Goal: Task Accomplishment & Management: Use online tool/utility

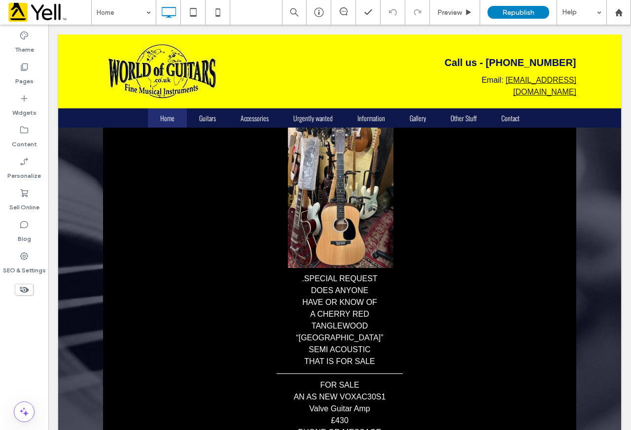
drag, startPoint x: 628, startPoint y: 78, endPoint x: 579, endPoint y: 27, distance: 71.1
click at [23, 255] on icon at bounding box center [24, 256] width 10 height 10
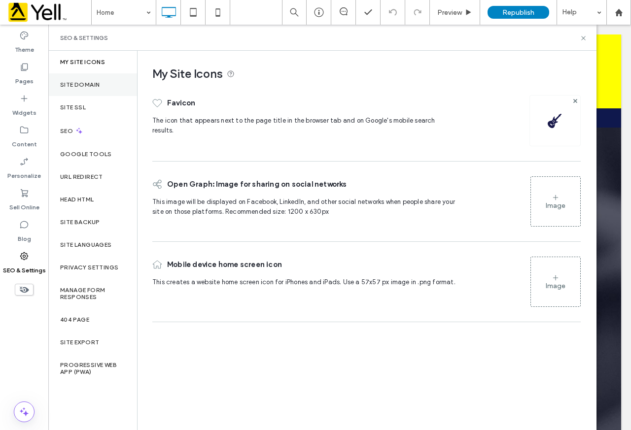
click at [94, 81] on label "Site Domain" at bounding box center [79, 84] width 39 height 7
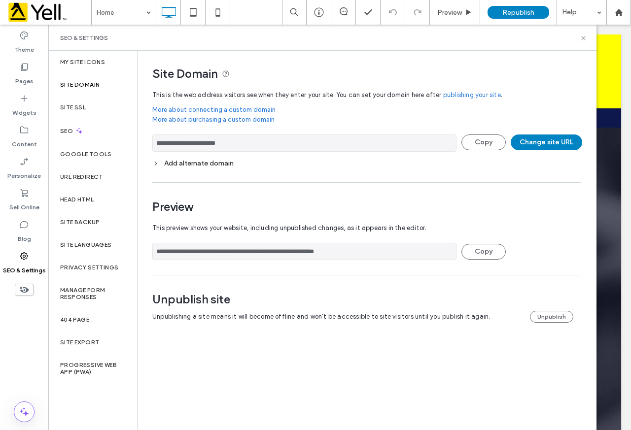
drag, startPoint x: 221, startPoint y: 140, endPoint x: 173, endPoint y: 139, distance: 48.3
click at [173, 139] on input "**********" at bounding box center [304, 142] width 304 height 17
click at [580, 38] on icon at bounding box center [582, 37] width 7 height 7
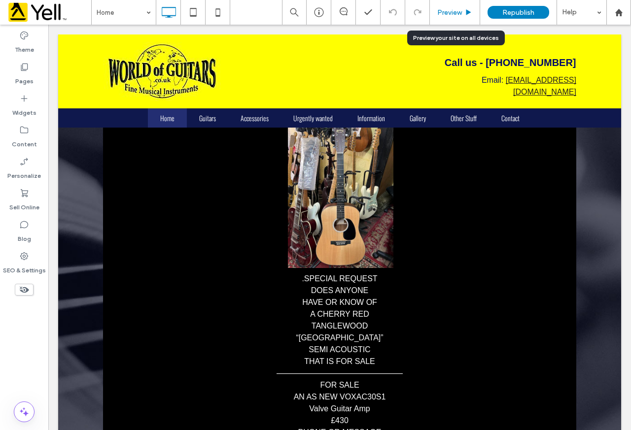
click at [435, 16] on div "Preview" at bounding box center [455, 12] width 50 height 8
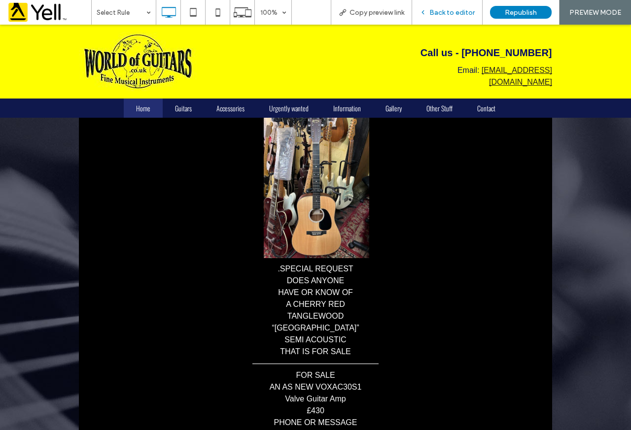
click at [430, 15] on div "Back to editor" at bounding box center [447, 12] width 70 height 8
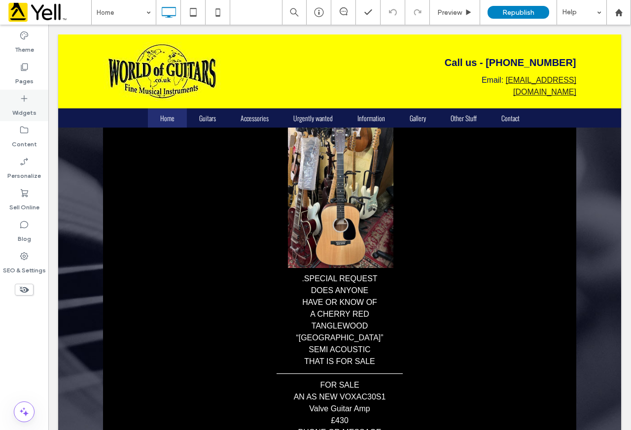
click at [20, 105] on label "Widgets" at bounding box center [24, 110] width 24 height 14
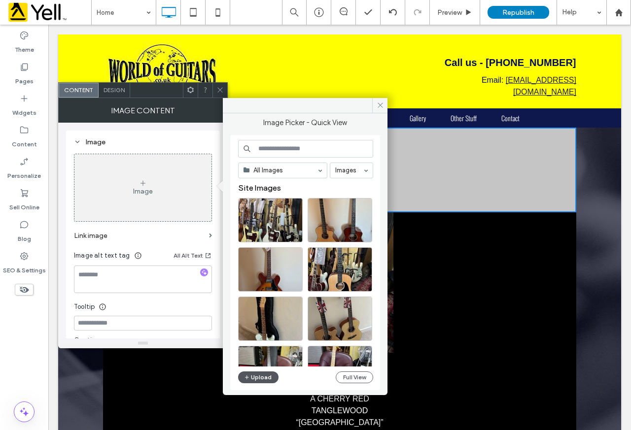
click at [253, 376] on button "Upload" at bounding box center [258, 377] width 40 height 12
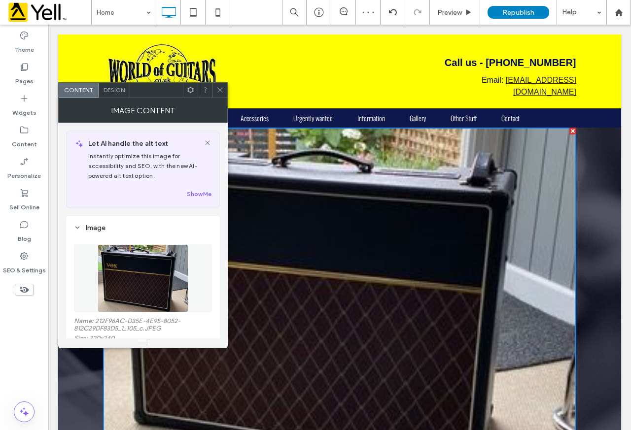
click at [218, 87] on icon at bounding box center [219, 89] width 7 height 7
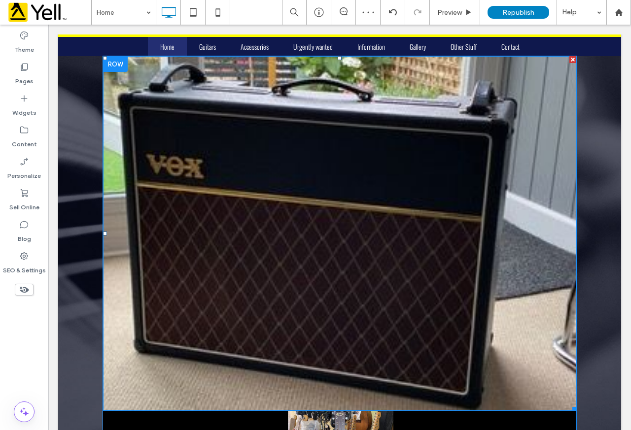
scroll to position [148, 0]
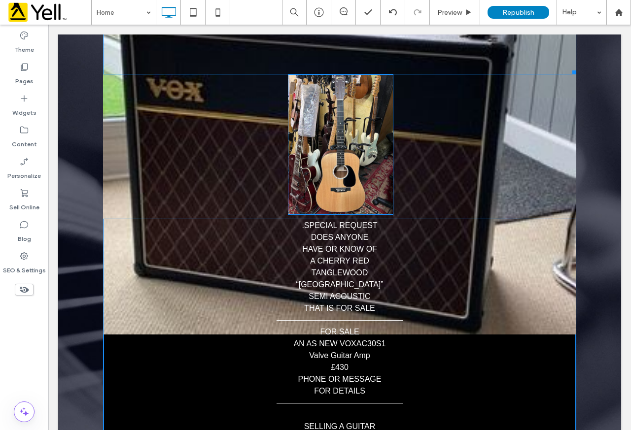
drag, startPoint x: 557, startPoint y: 321, endPoint x: 424, endPoint y: 224, distance: 164.3
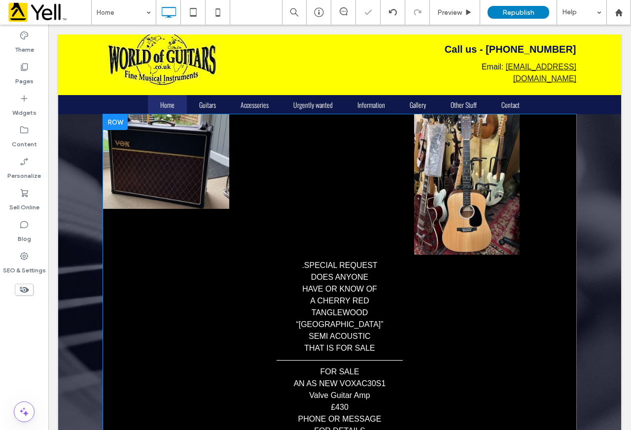
scroll to position [0, 0]
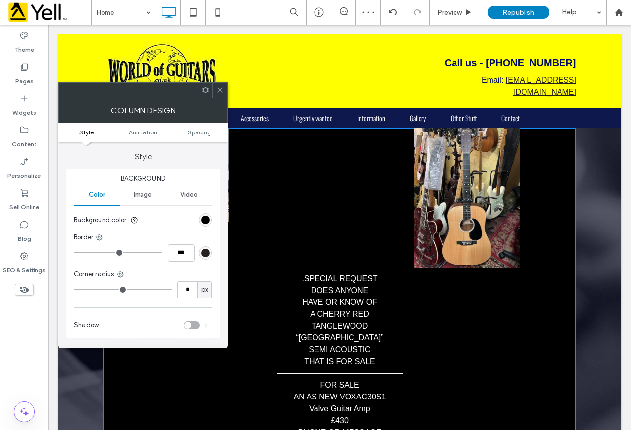
drag, startPoint x: 316, startPoint y: 165, endPoint x: 354, endPoint y: 165, distance: 38.4
click at [223, 83] on span at bounding box center [219, 90] width 7 height 15
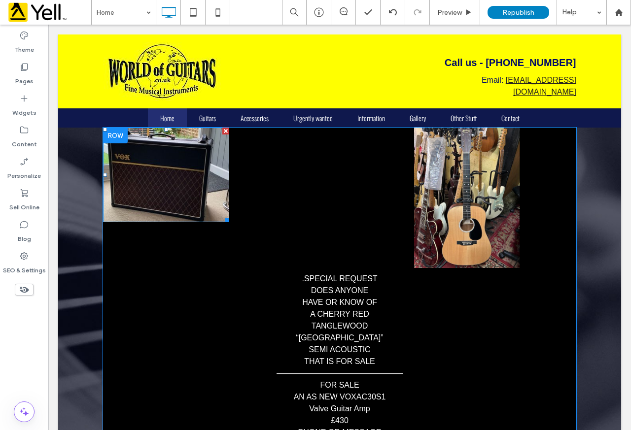
drag, startPoint x: 503, startPoint y: 217, endPoint x: 455, endPoint y: 193, distance: 53.8
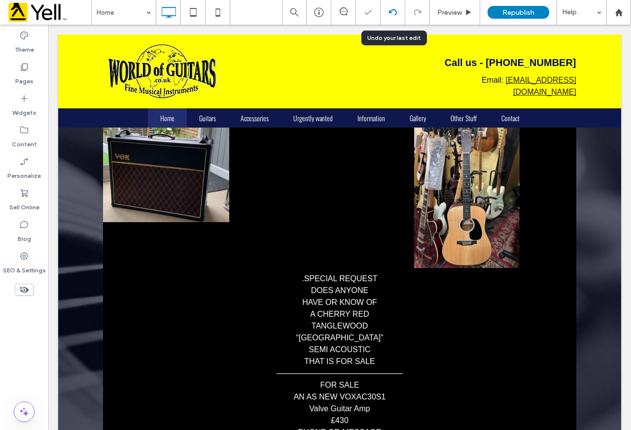
click at [396, 10] on icon at bounding box center [393, 12] width 8 height 8
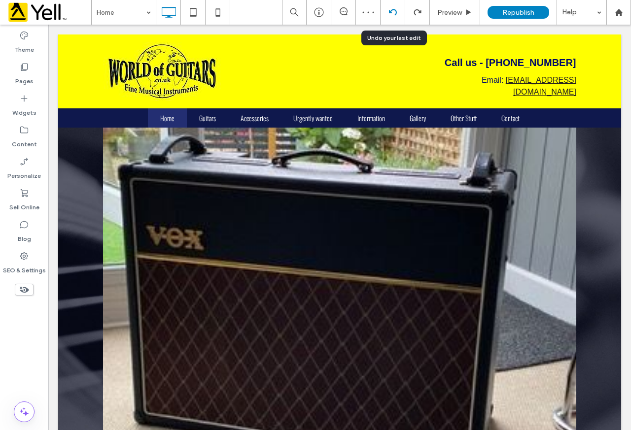
click at [395, 12] on icon at bounding box center [393, 12] width 8 height 8
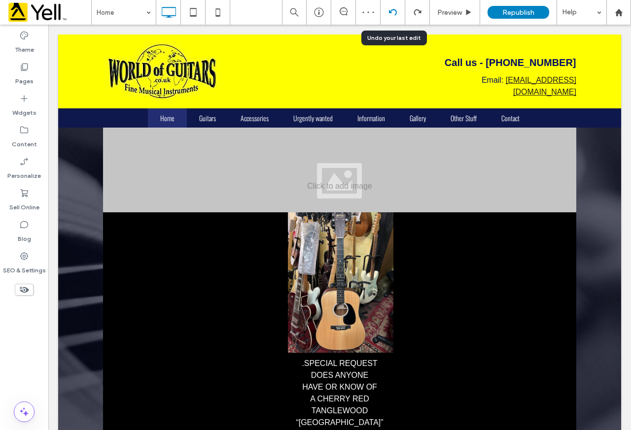
click at [395, 12] on icon at bounding box center [393, 12] width 8 height 8
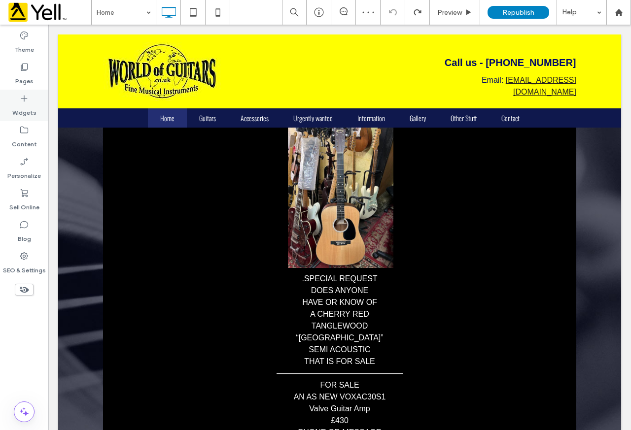
click at [36, 97] on div "Widgets" at bounding box center [24, 106] width 48 height 32
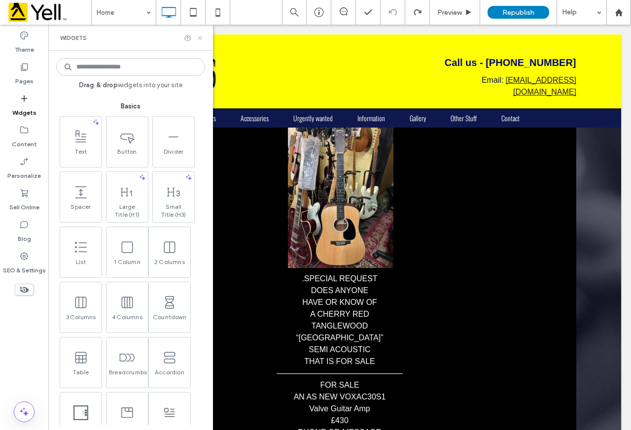
click at [200, 38] on use at bounding box center [200, 38] width 4 height 4
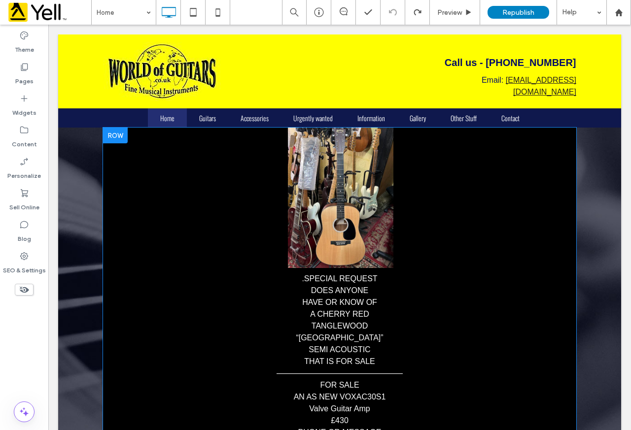
click at [123, 138] on div at bounding box center [115, 136] width 25 height 16
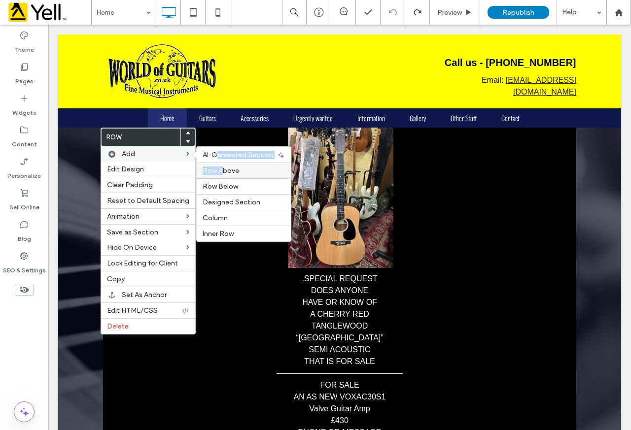
click at [217, 165] on div "AI-Generated Section Row Above Row Below Designed Section Column Inner Row" at bounding box center [243, 194] width 95 height 96
click at [217, 165] on div "Row Above" at bounding box center [244, 171] width 94 height 16
drag, startPoint x: 266, startPoint y: 189, endPoint x: 217, endPoint y: 168, distance: 52.5
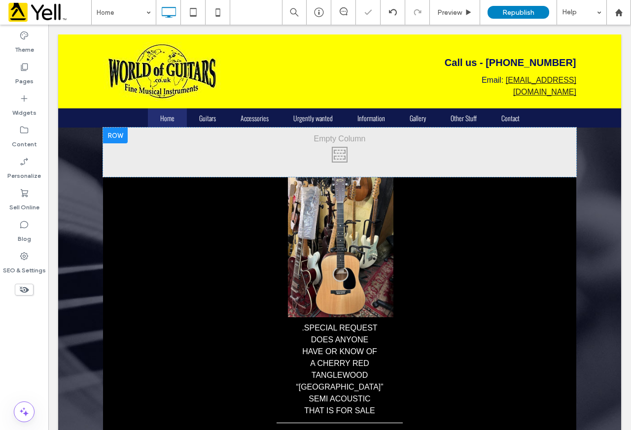
click at [216, 168] on div "Click To Paste Click To Paste" at bounding box center [339, 152] width 473 height 49
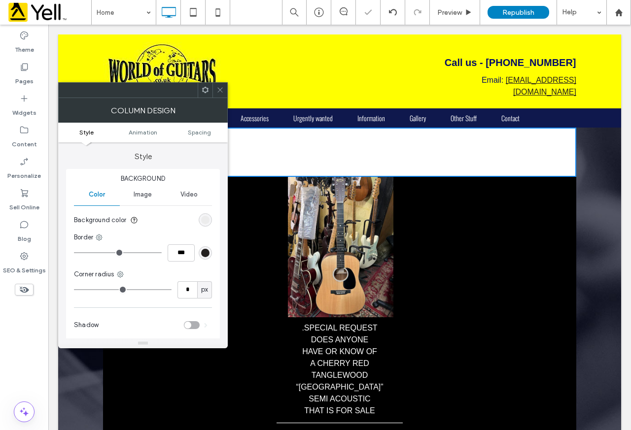
click at [216, 87] on div at bounding box center [219, 90] width 15 height 15
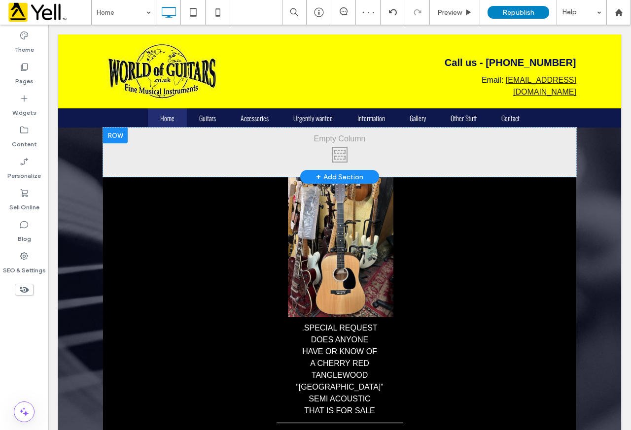
click at [120, 134] on div at bounding box center [115, 136] width 25 height 16
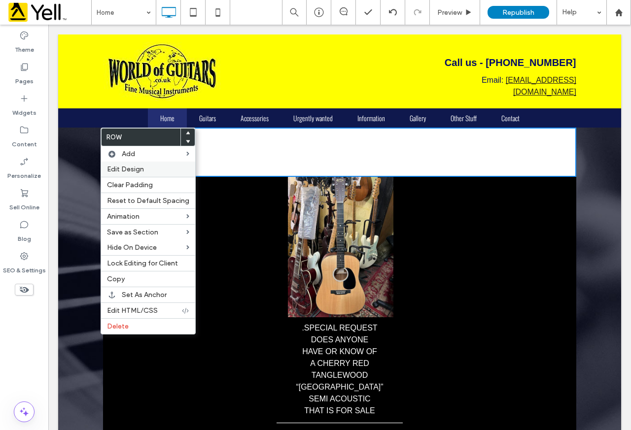
click at [138, 166] on span "Edit Design" at bounding box center [125, 169] width 37 height 8
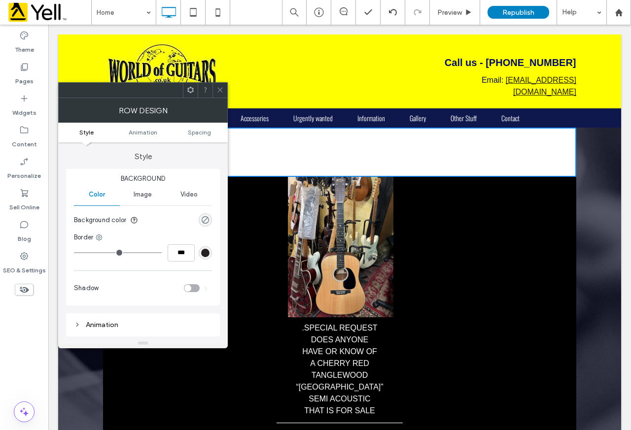
click at [208, 218] on div "rgba(0, 0, 0, 0)" at bounding box center [205, 220] width 8 height 8
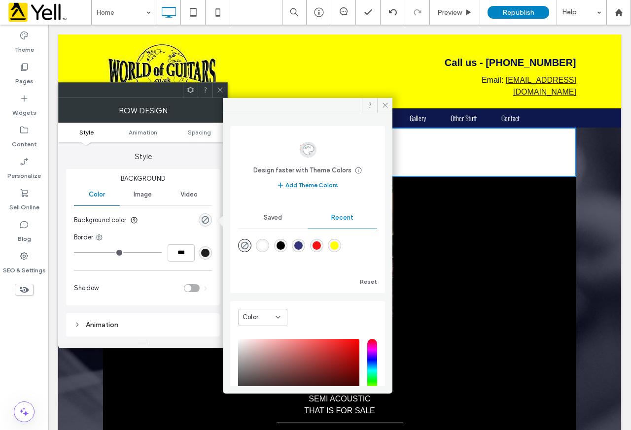
click at [285, 245] on div "rgba(0, 0, 0, 1)" at bounding box center [280, 245] width 8 height 8
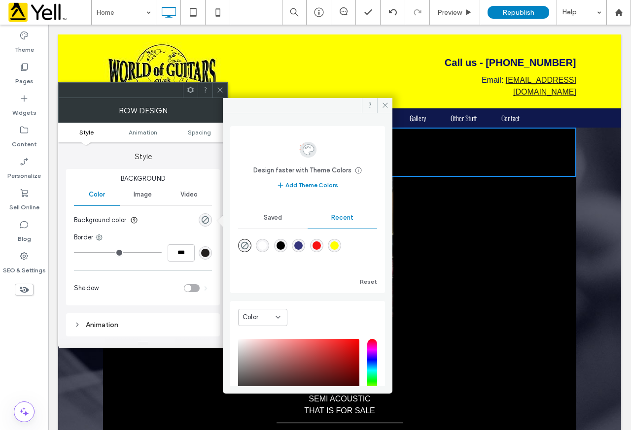
type input "***"
type input "****"
click at [385, 106] on icon at bounding box center [384, 104] width 7 height 7
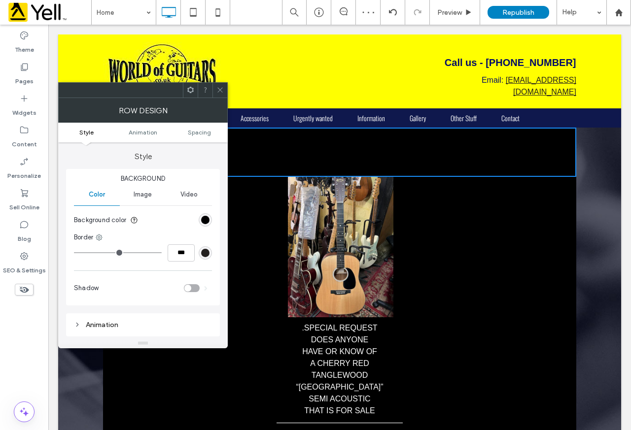
click at [222, 91] on icon at bounding box center [219, 89] width 7 height 7
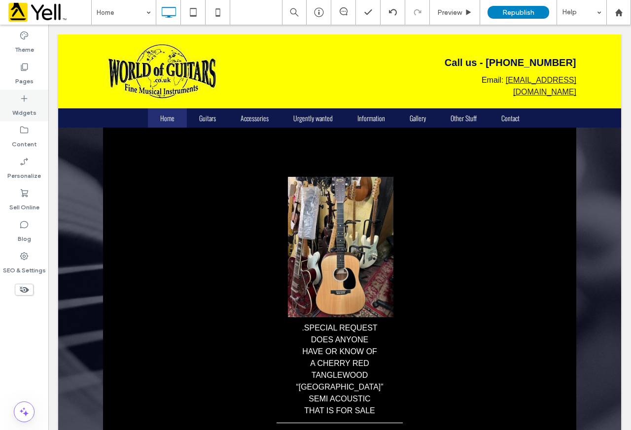
click at [33, 102] on div "Widgets" at bounding box center [24, 106] width 48 height 32
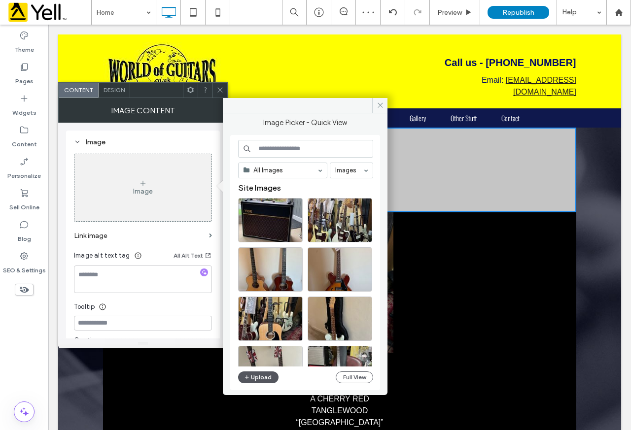
click at [258, 379] on button "Upload" at bounding box center [258, 377] width 40 height 12
click at [265, 218] on div "Select" at bounding box center [270, 220] width 65 height 44
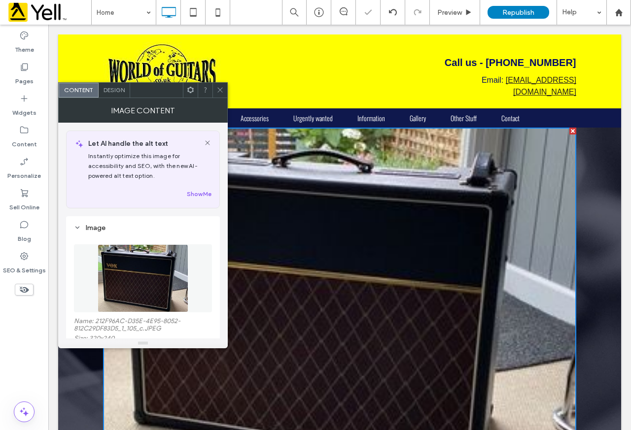
click at [220, 92] on icon at bounding box center [219, 89] width 7 height 7
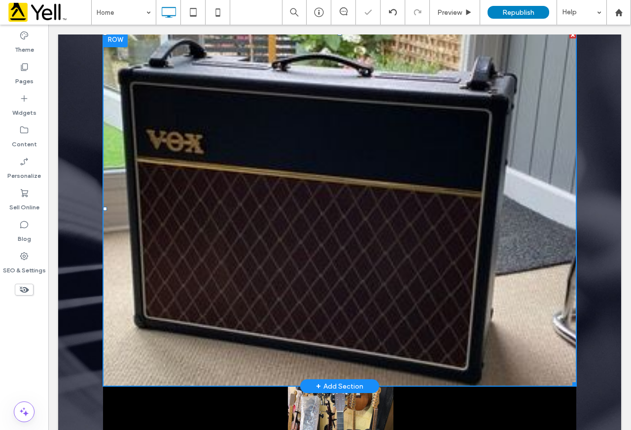
scroll to position [99, 0]
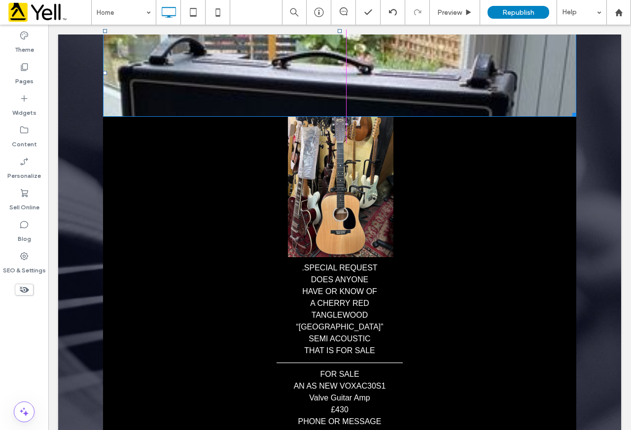
drag, startPoint x: 556, startPoint y: 378, endPoint x: 389, endPoint y: 235, distance: 219.4
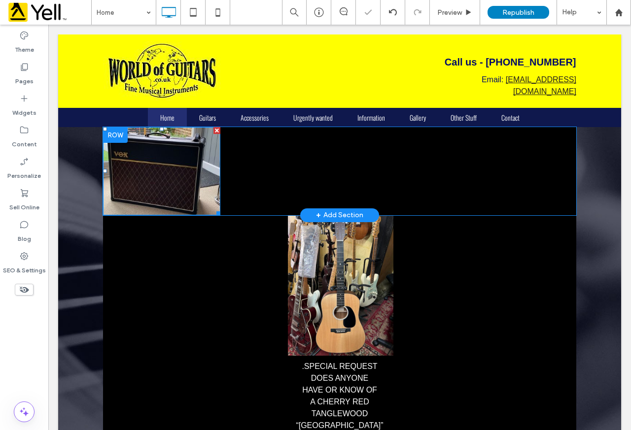
scroll to position [0, 0]
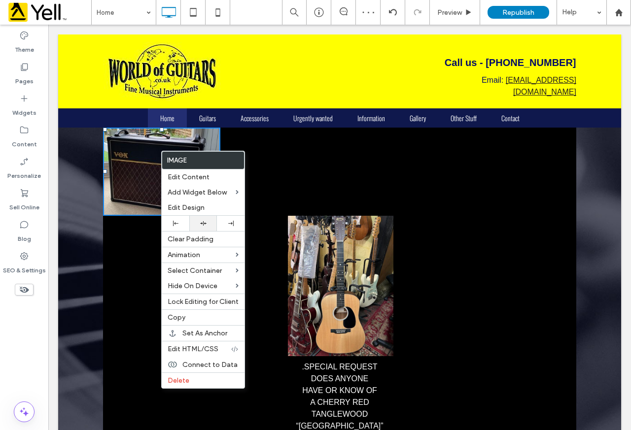
click at [202, 226] on icon at bounding box center [203, 223] width 6 height 6
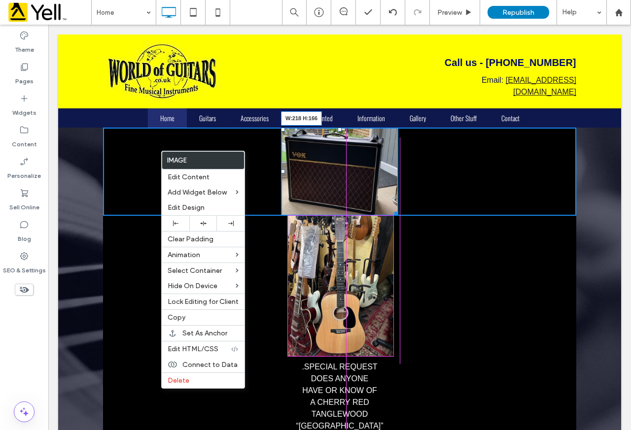
drag, startPoint x: 393, startPoint y: 213, endPoint x: 437, endPoint y: 236, distance: 49.8
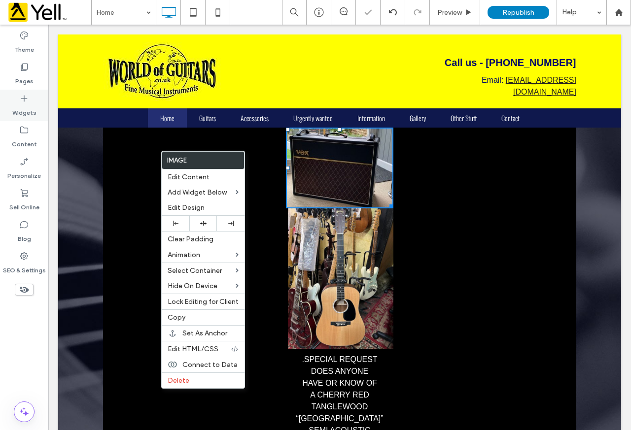
click at [21, 106] on label "Widgets" at bounding box center [24, 110] width 24 height 14
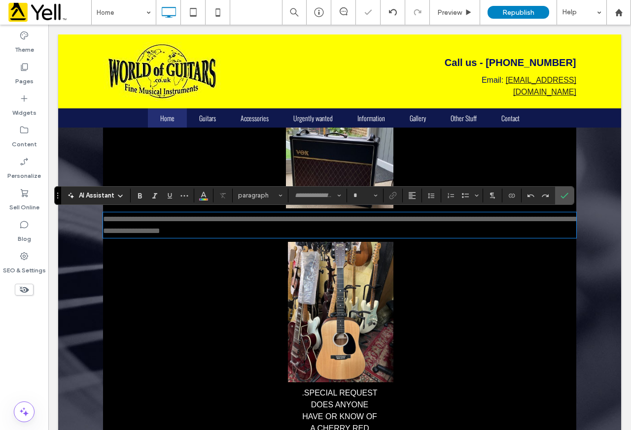
type input "*****"
type input "**"
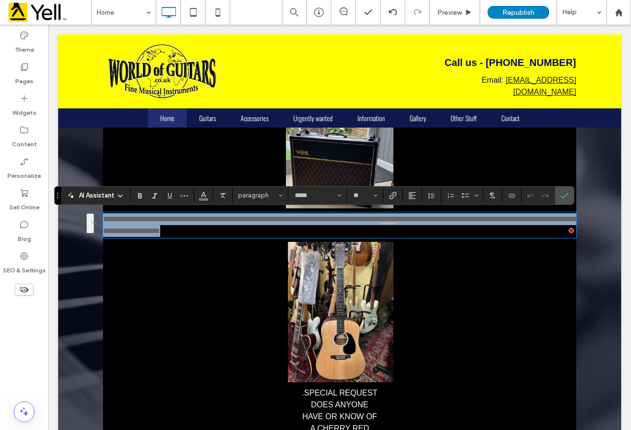
click at [266, 231] on p "**********" at bounding box center [339, 225] width 473 height 24
drag, startPoint x: 268, startPoint y: 231, endPoint x: 86, endPoint y: 206, distance: 184.4
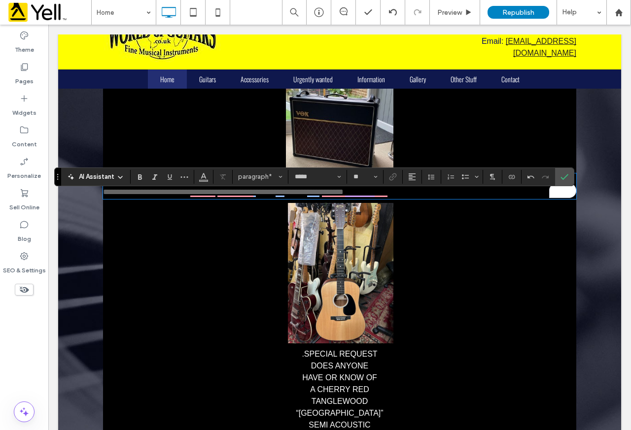
scroll to position [49, 0]
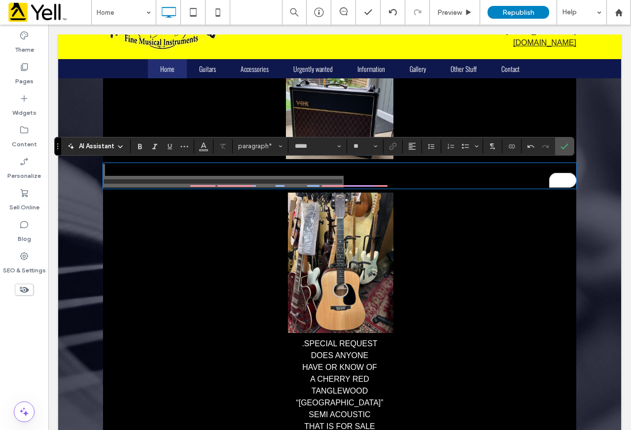
click at [211, 150] on section at bounding box center [203, 146] width 19 height 14
click at [205, 152] on button "Color" at bounding box center [203, 146] width 15 height 14
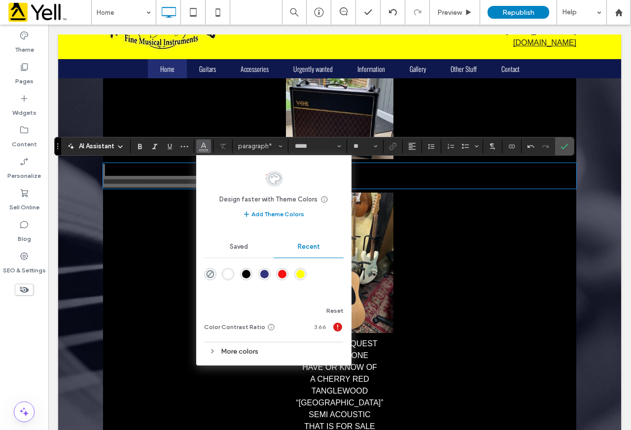
click at [230, 270] on div "rgba(255, 255, 255, 1)" at bounding box center [228, 274] width 8 height 8
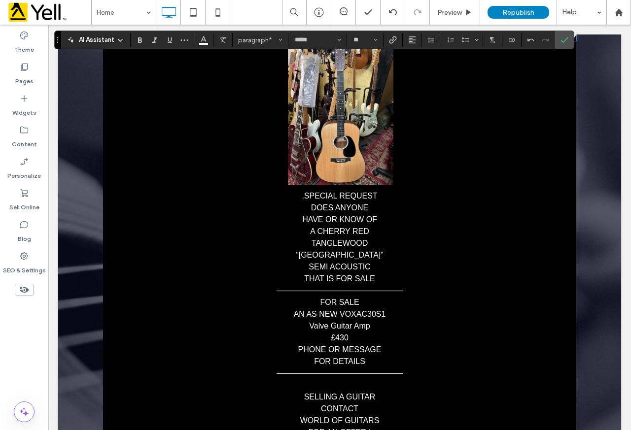
scroll to position [0, 0]
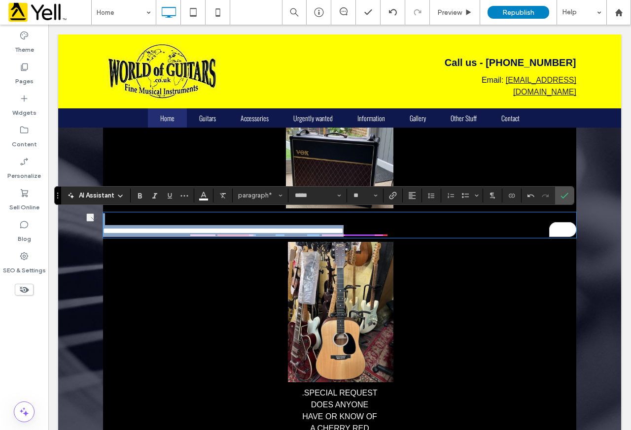
click at [443, 415] on p "HAVE OR KNOW OF" at bounding box center [339, 417] width 473 height 12
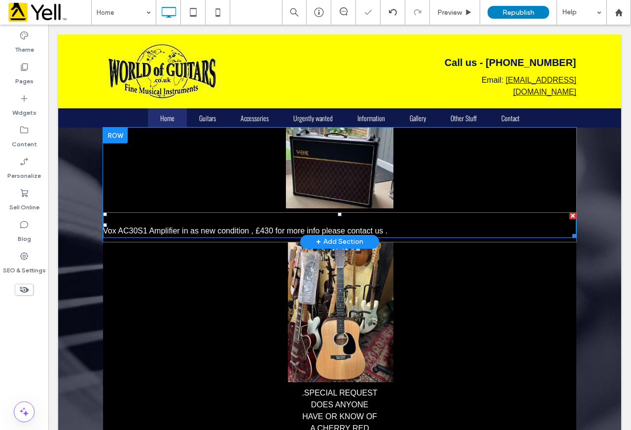
click at [363, 234] on span "Vox AC30S1 Amplifier in as new condition , £430 for more info please contact us…" at bounding box center [245, 231] width 284 height 8
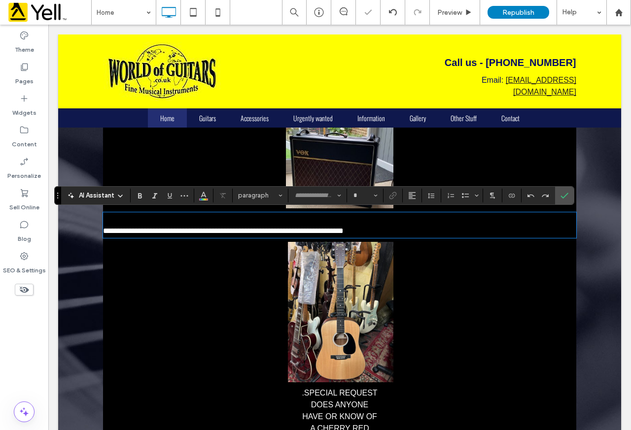
type input "*****"
type input "**"
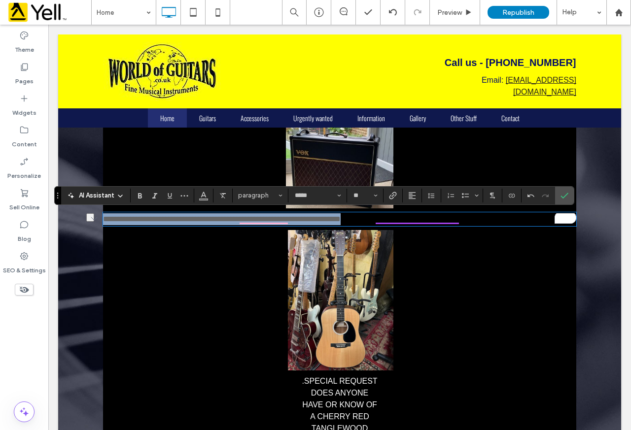
drag, startPoint x: 464, startPoint y: 219, endPoint x: 91, endPoint y: 220, distance: 372.9
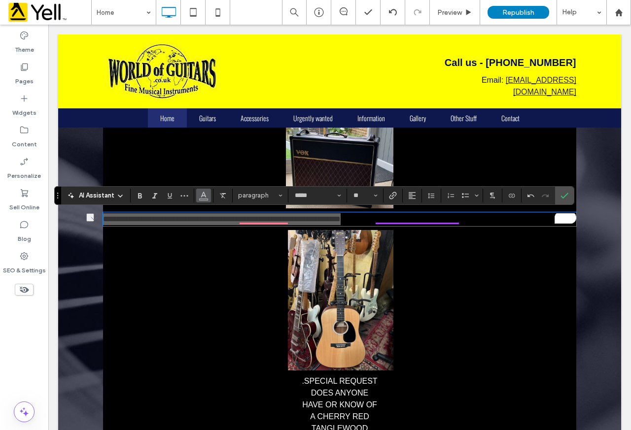
click at [206, 194] on icon "Color" at bounding box center [204, 195] width 8 height 8
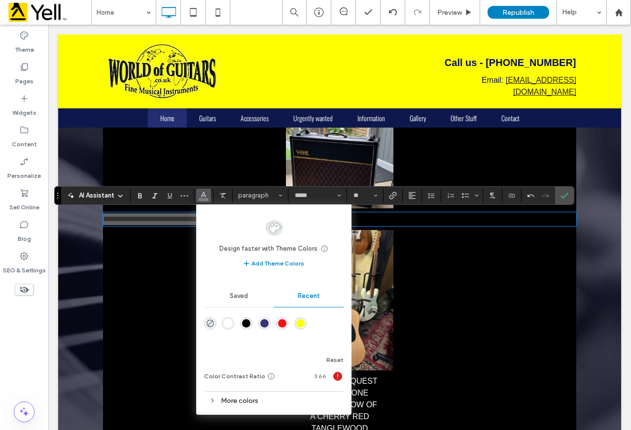
click at [228, 321] on div "rgba(255, 255, 255, 1)" at bounding box center [228, 323] width 8 height 8
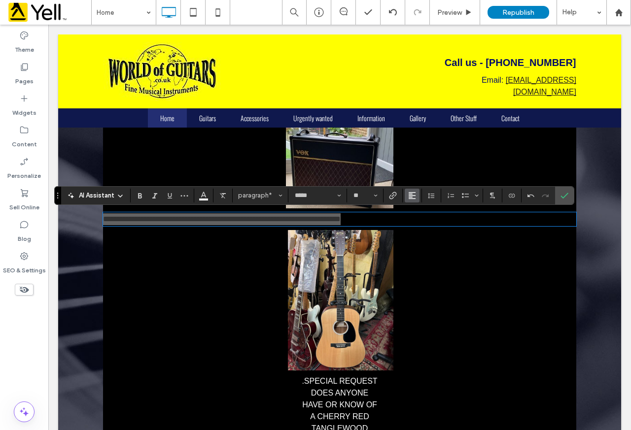
click at [414, 196] on icon "Alignment" at bounding box center [412, 196] width 8 height 8
click at [424, 228] on div "ui.textEditor.alignment.center" at bounding box center [421, 226] width 13 height 8
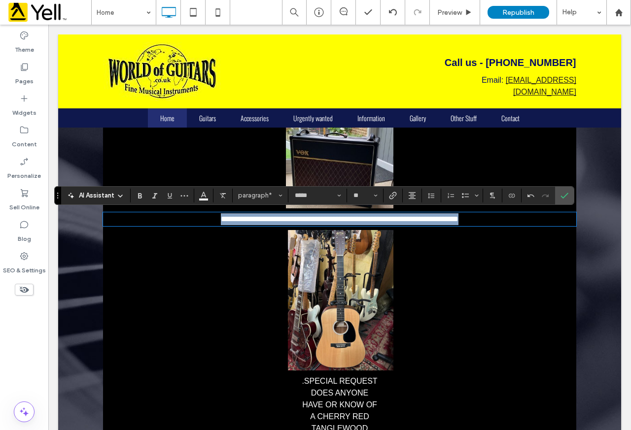
click at [362, 215] on span "**********" at bounding box center [339, 218] width 237 height 7
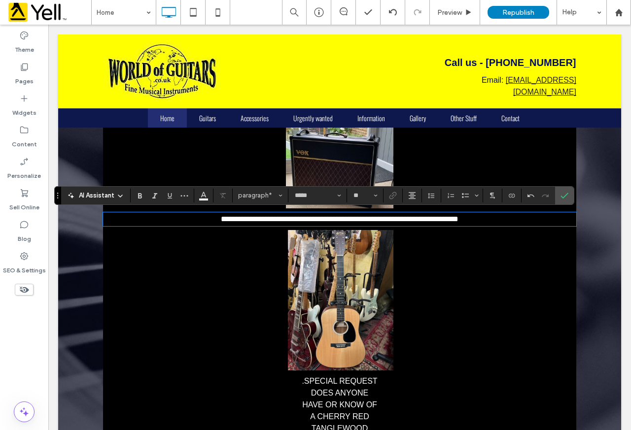
click at [343, 219] on span "**********" at bounding box center [339, 218] width 237 height 7
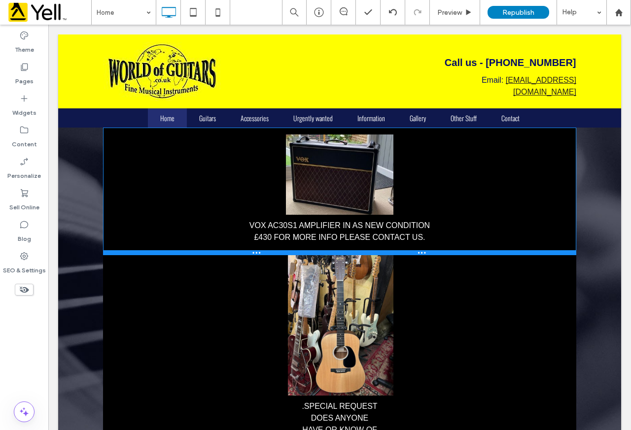
drag, startPoint x: 457, startPoint y: 240, endPoint x: 506, endPoint y: 278, distance: 62.2
click at [458, 253] on div at bounding box center [339, 252] width 473 height 5
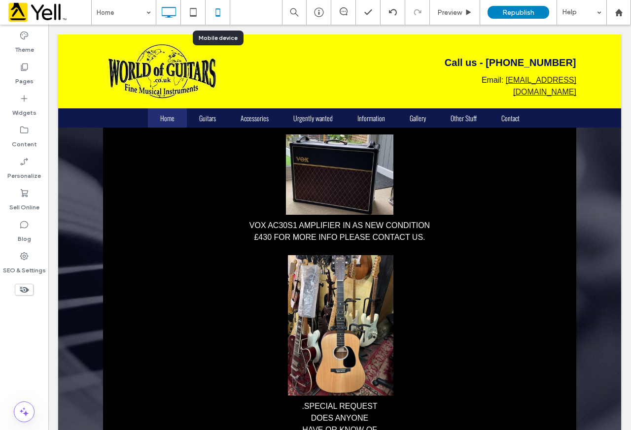
click at [215, 17] on icon at bounding box center [218, 12] width 20 height 20
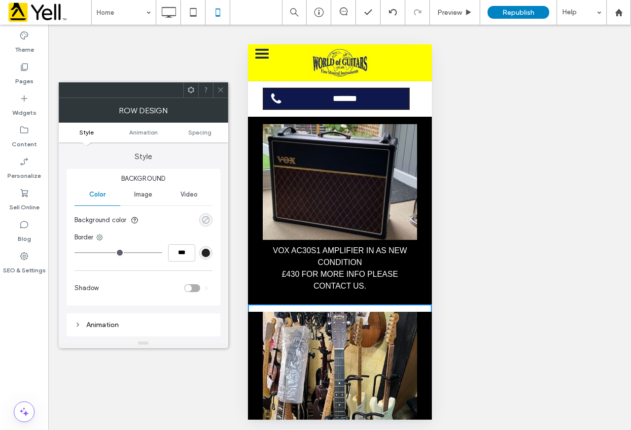
click at [207, 221] on div "rgba(0, 0, 0, 0)" at bounding box center [205, 220] width 8 height 8
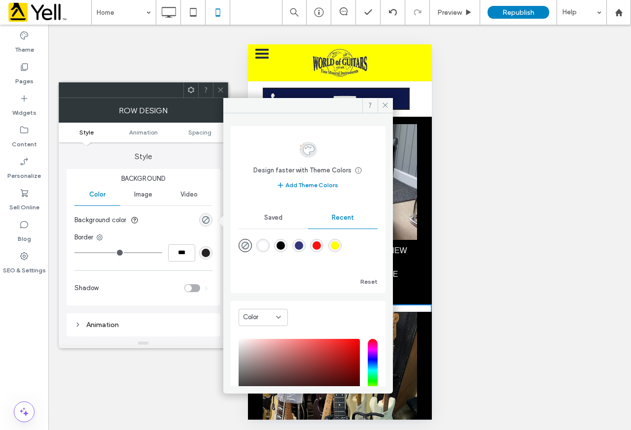
click at [285, 241] on div "rgba(0, 0, 0, 1)" at bounding box center [280, 245] width 8 height 8
type input "***"
type input "****"
drag, startPoint x: 383, startPoint y: 107, endPoint x: 126, endPoint y: 63, distance: 261.0
click at [383, 107] on use at bounding box center [384, 105] width 5 height 5
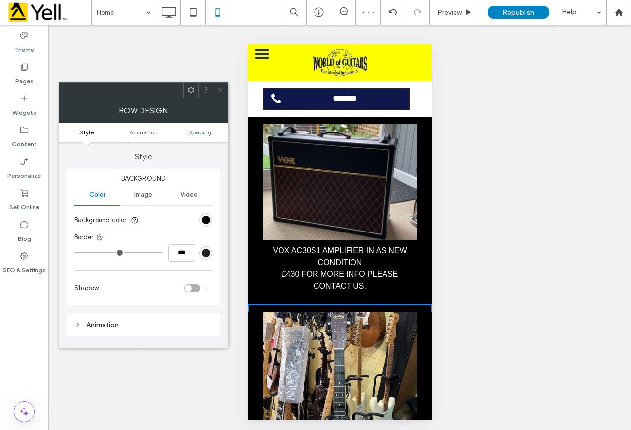
drag, startPoint x: 222, startPoint y: 93, endPoint x: 15, endPoint y: 66, distance: 208.1
click at [222, 93] on icon at bounding box center [220, 89] width 7 height 7
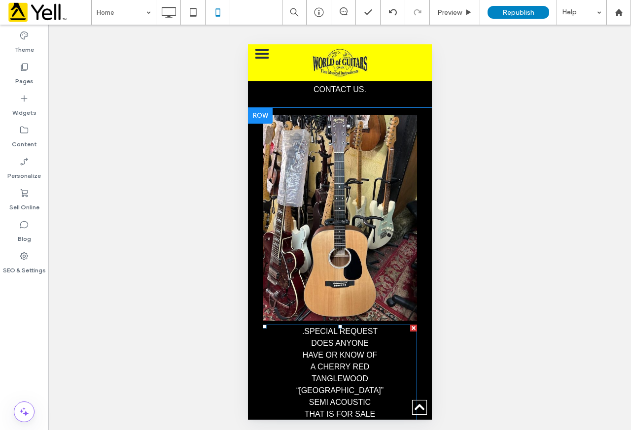
scroll to position [99, 0]
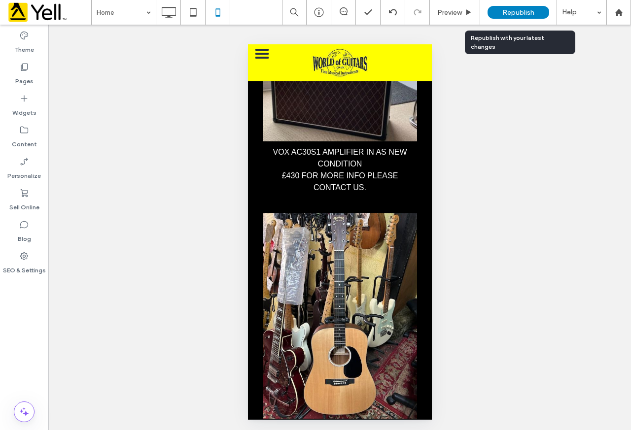
click at [503, 10] on span "Republish" at bounding box center [518, 12] width 32 height 8
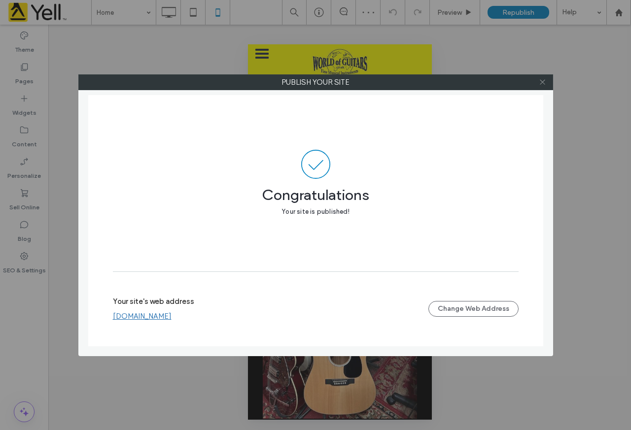
click at [541, 82] on icon at bounding box center [541, 81] width 7 height 7
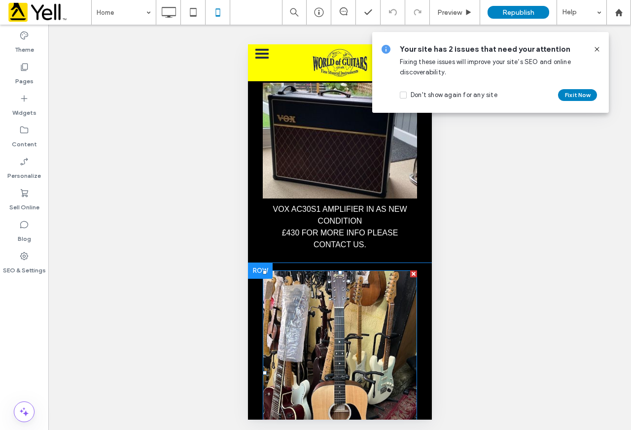
scroll to position [0, 0]
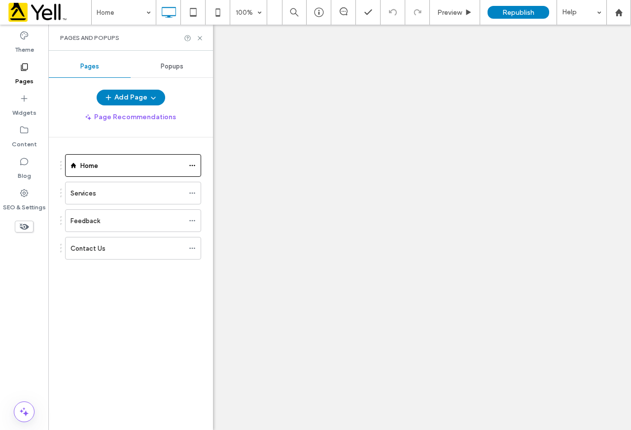
click at [122, 229] on div "Feedback" at bounding box center [126, 221] width 113 height 22
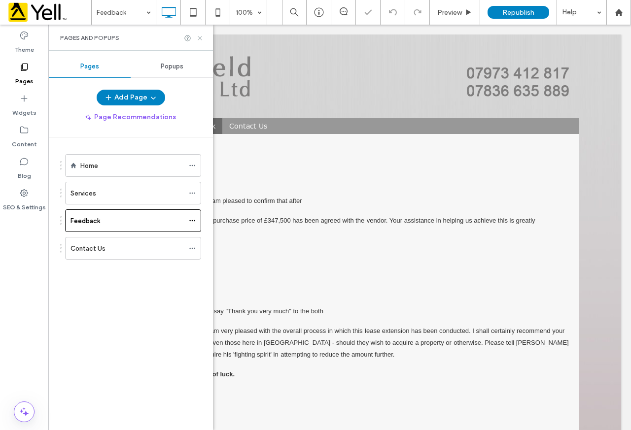
click at [199, 36] on icon at bounding box center [199, 37] width 7 height 7
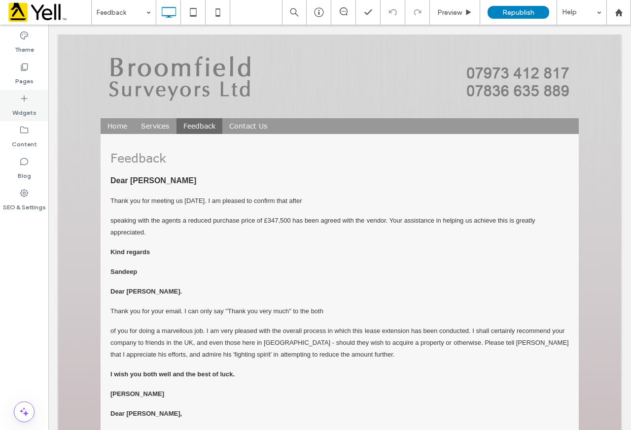
click at [24, 104] on label "Widgets" at bounding box center [24, 110] width 24 height 14
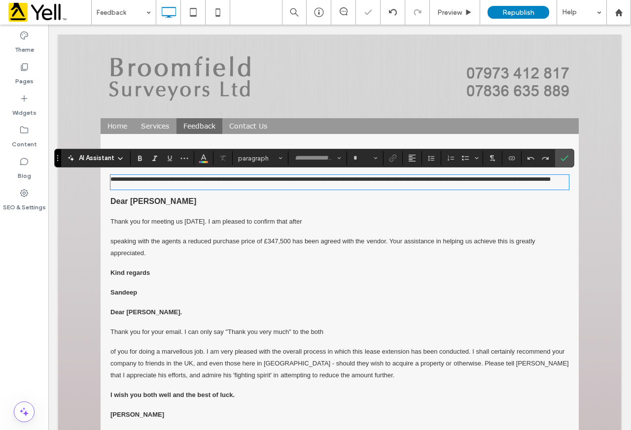
type input "**"
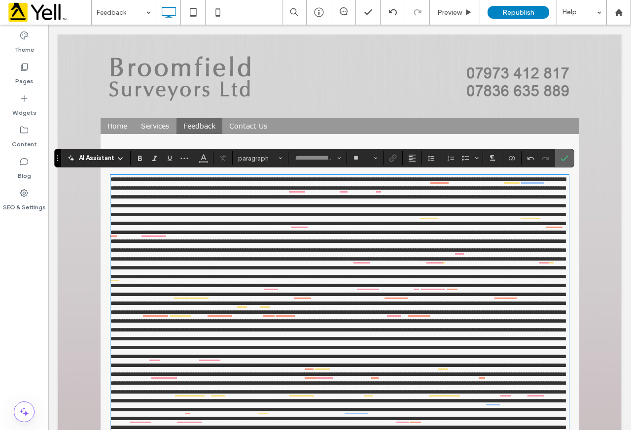
click at [563, 161] on use "Confirm" at bounding box center [564, 158] width 8 height 6
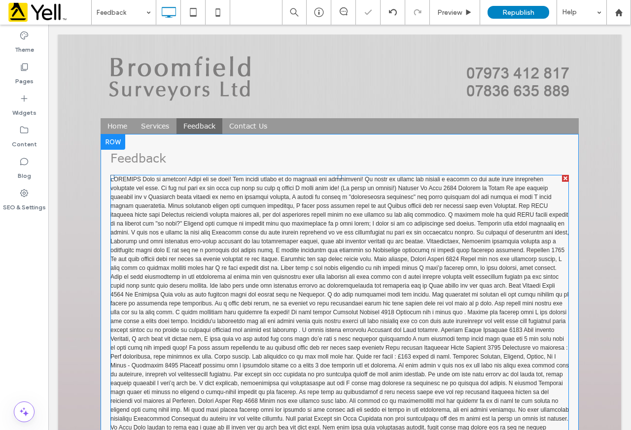
click at [562, 178] on div at bounding box center [565, 178] width 7 height 7
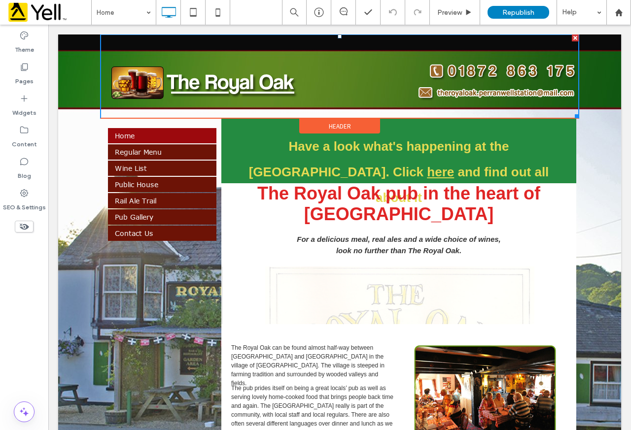
click at [253, 87] on img at bounding box center [340, 76] width 478 height 84
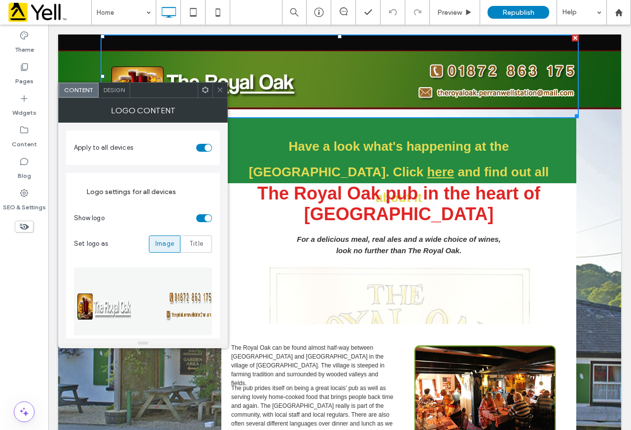
click at [257, 86] on img at bounding box center [340, 76] width 478 height 84
click at [221, 84] on span at bounding box center [219, 90] width 7 height 15
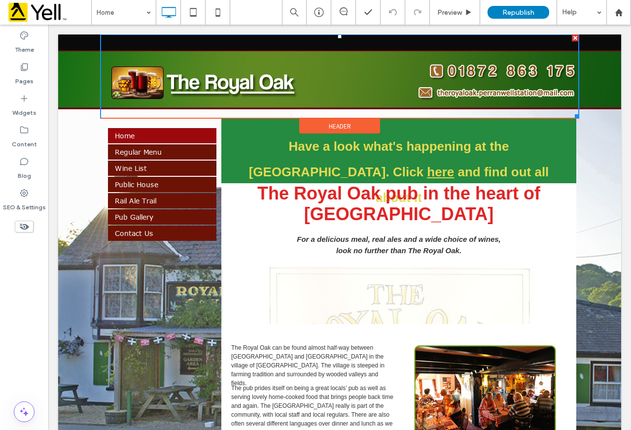
click at [531, 91] on img at bounding box center [340, 76] width 478 height 84
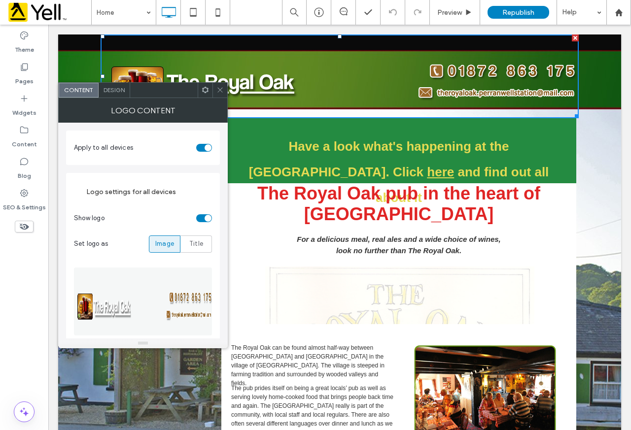
click at [220, 89] on icon at bounding box center [219, 89] width 7 height 7
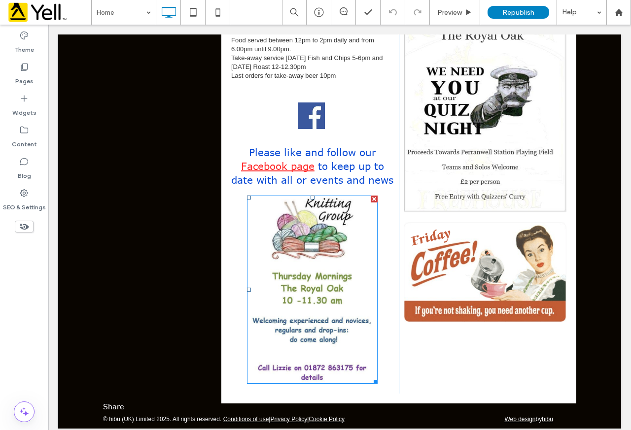
scroll to position [739, 0]
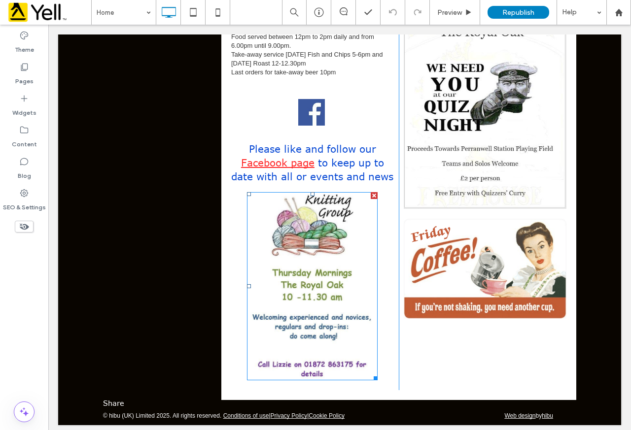
click at [321, 279] on img at bounding box center [312, 286] width 131 height 188
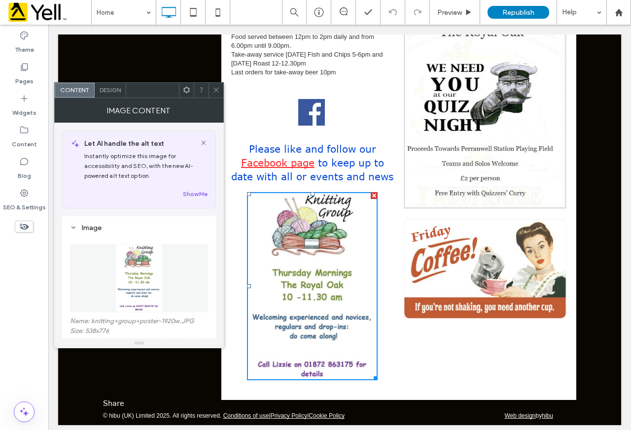
click at [214, 87] on icon at bounding box center [215, 89] width 7 height 7
